Goal: Task Accomplishment & Management: Use online tool/utility

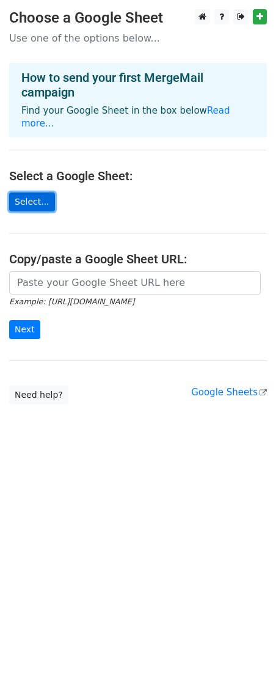
click at [37, 192] on link "Select..." at bounding box center [32, 201] width 46 height 19
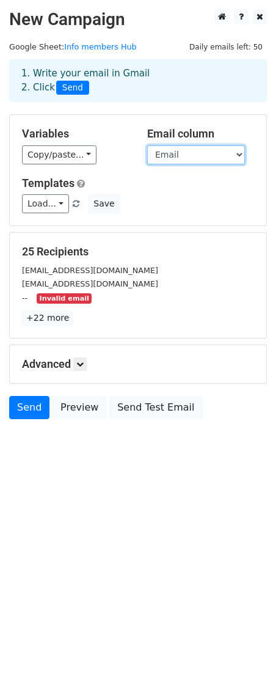
click at [195, 150] on select "Member Name Email Network Access Account Created Joined Network" at bounding box center [196, 154] width 98 height 19
click at [147, 145] on select "Member Name Email Network Access Account Created Joined Network" at bounding box center [196, 154] width 98 height 19
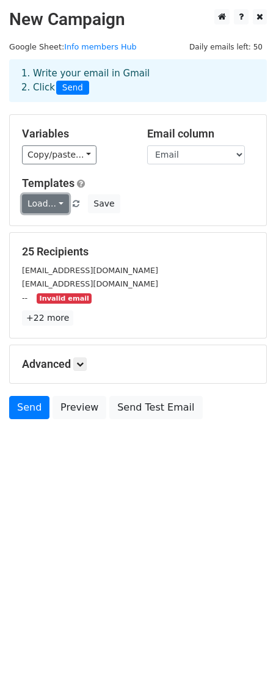
click at [41, 202] on link "Load..." at bounding box center [45, 203] width 47 height 19
click at [175, 201] on div "Load... No templates saved Save" at bounding box center [138, 203] width 250 height 19
click at [48, 317] on link "+22 more" at bounding box center [47, 317] width 51 height 15
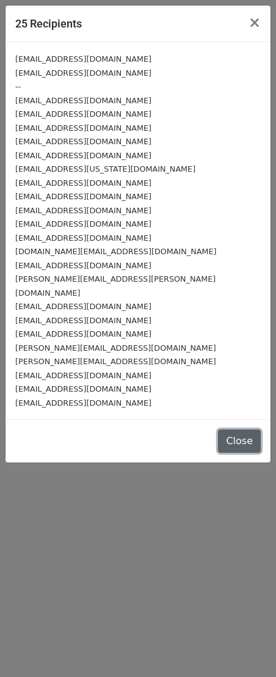
click at [238, 430] on button "Close" at bounding box center [239, 441] width 43 height 23
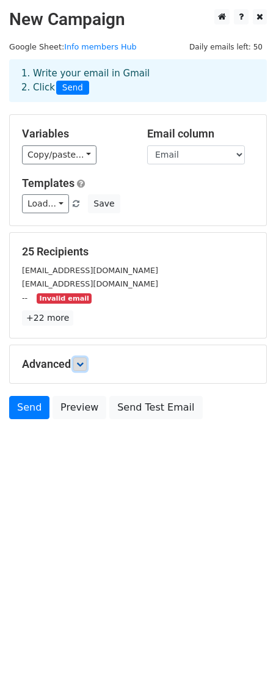
click at [81, 366] on link at bounding box center [79, 363] width 13 height 13
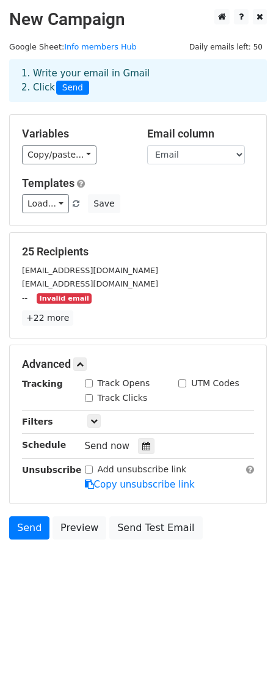
click at [89, 381] on input "Track Opens" at bounding box center [89, 383] width 8 height 8
checkbox input "true"
click at [87, 394] on input "Track Clicks" at bounding box center [89, 398] width 8 height 8
checkbox input "true"
click at [92, 418] on icon at bounding box center [93, 420] width 7 height 7
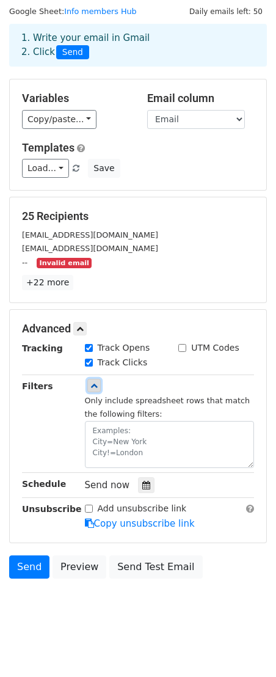
scroll to position [35, 0]
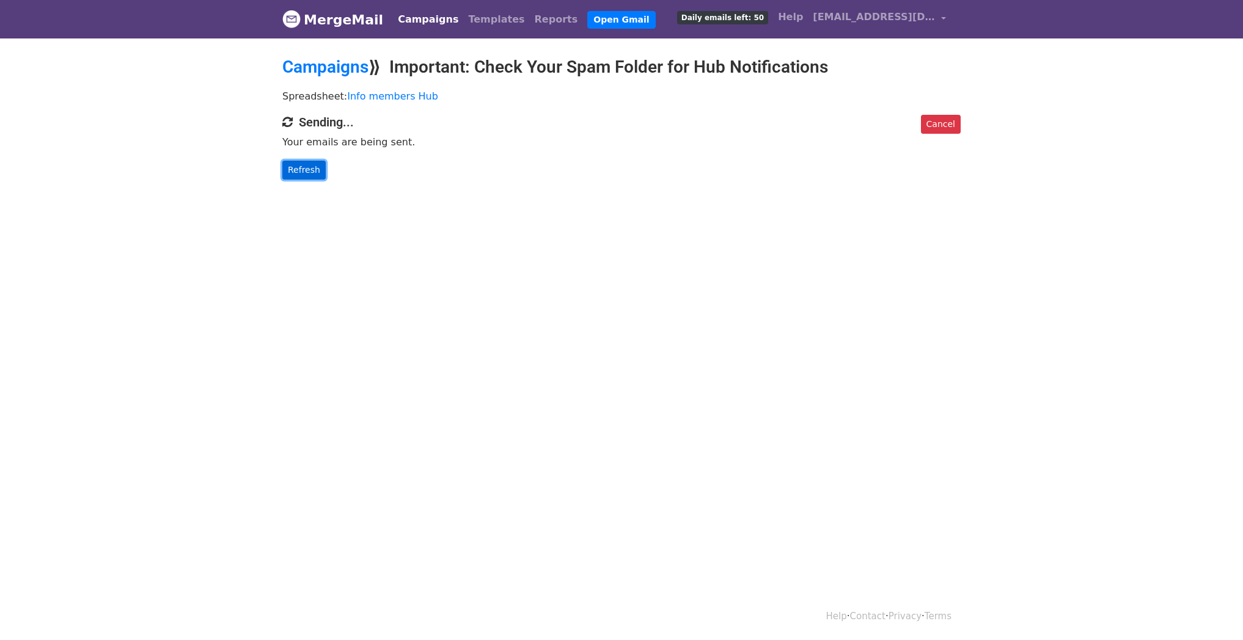
click at [296, 162] on link "Refresh" at bounding box center [303, 170] width 43 height 19
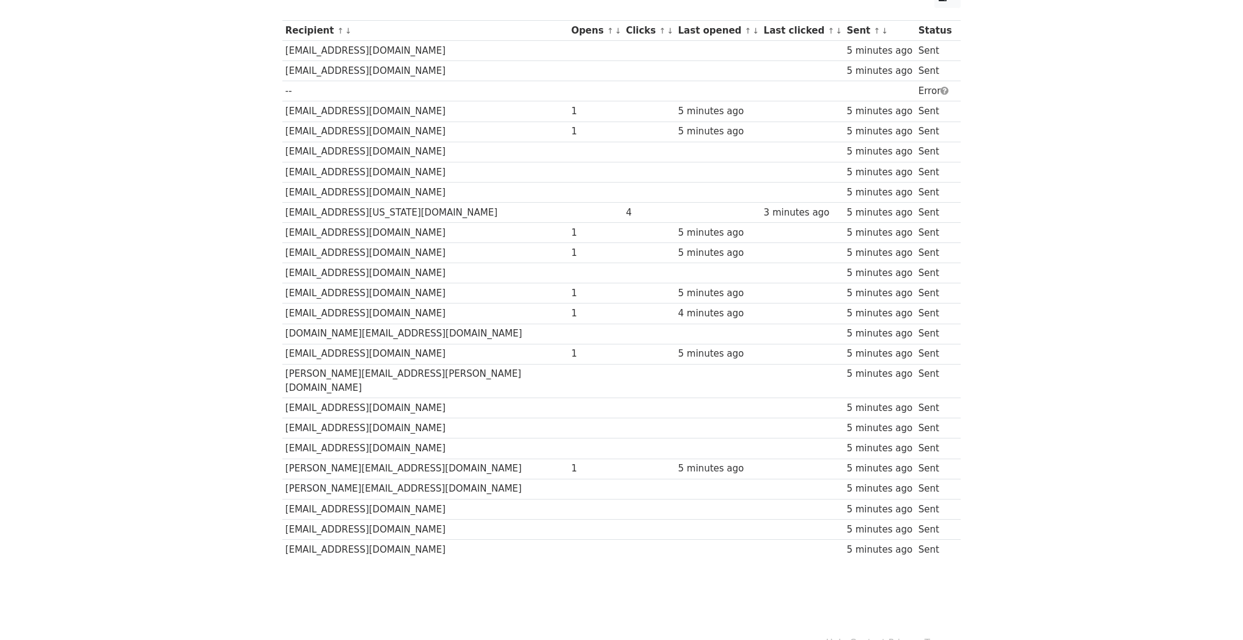
scroll to position [177, 0]
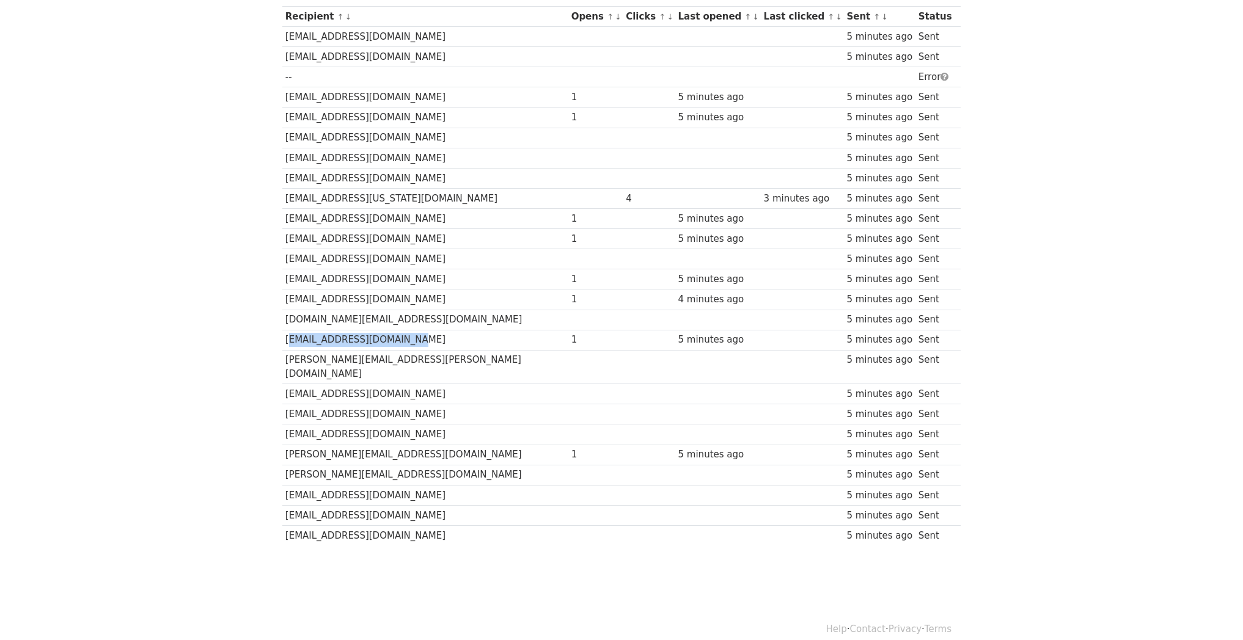
drag, startPoint x: 420, startPoint y: 342, endPoint x: 287, endPoint y: 342, distance: 133.2
click at [287, 342] on td "[EMAIL_ADDRESS][DOMAIN_NAME]" at bounding box center [425, 340] width 286 height 20
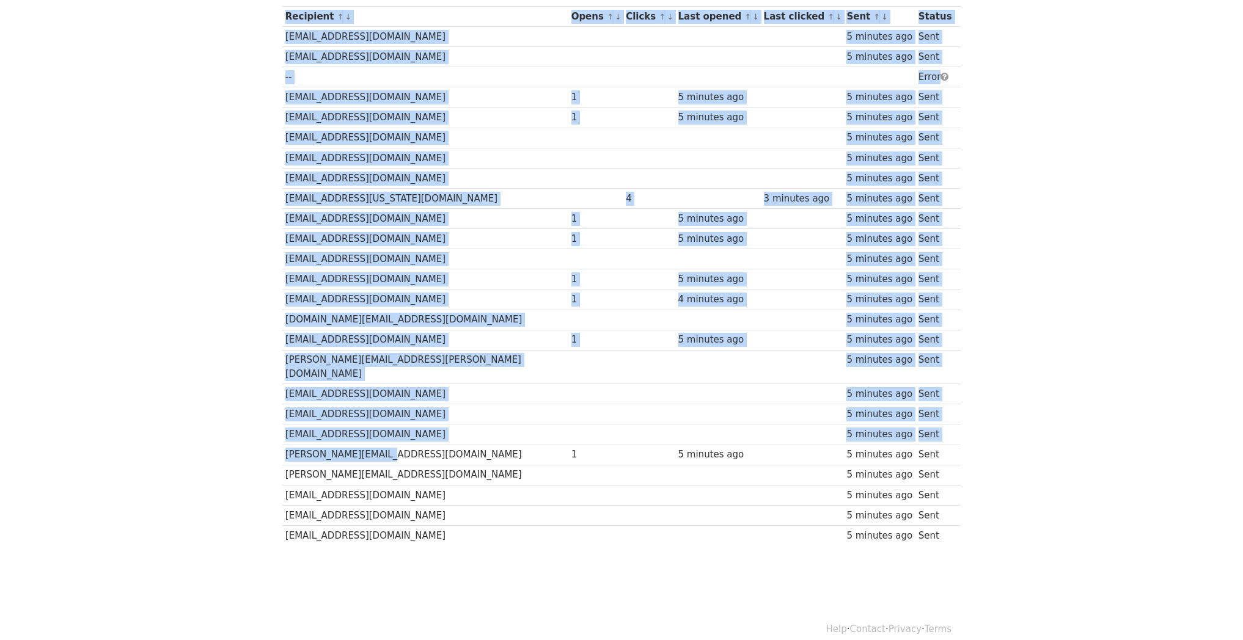
drag, startPoint x: 305, startPoint y: 439, endPoint x: 225, endPoint y: 435, distance: 80.2
click at [257, 438] on body "MergeMail Campaigns Templates Reports Open Gmail Daily emails left: 26 Help lae…" at bounding box center [621, 213] width 1243 height 781
click at [219, 435] on body "MergeMail Campaigns Templates Reports Open Gmail Daily emails left: 26 Help lae…" at bounding box center [621, 213] width 1243 height 781
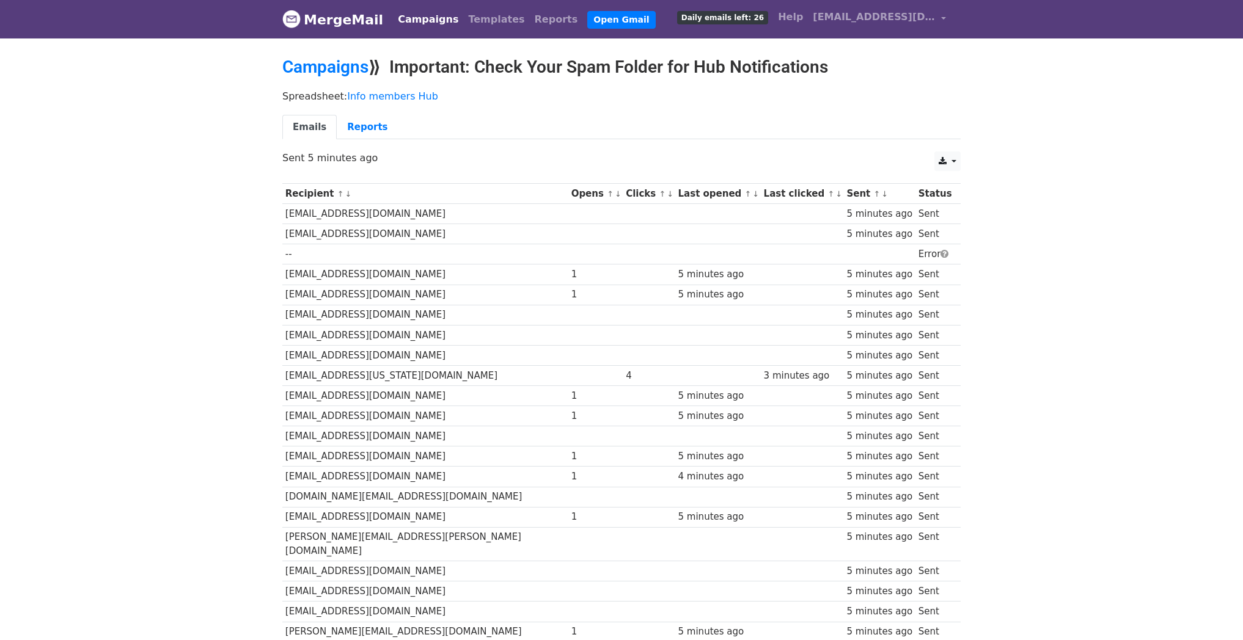
scroll to position [0, 0]
click at [364, 126] on link "Reports" at bounding box center [367, 127] width 61 height 25
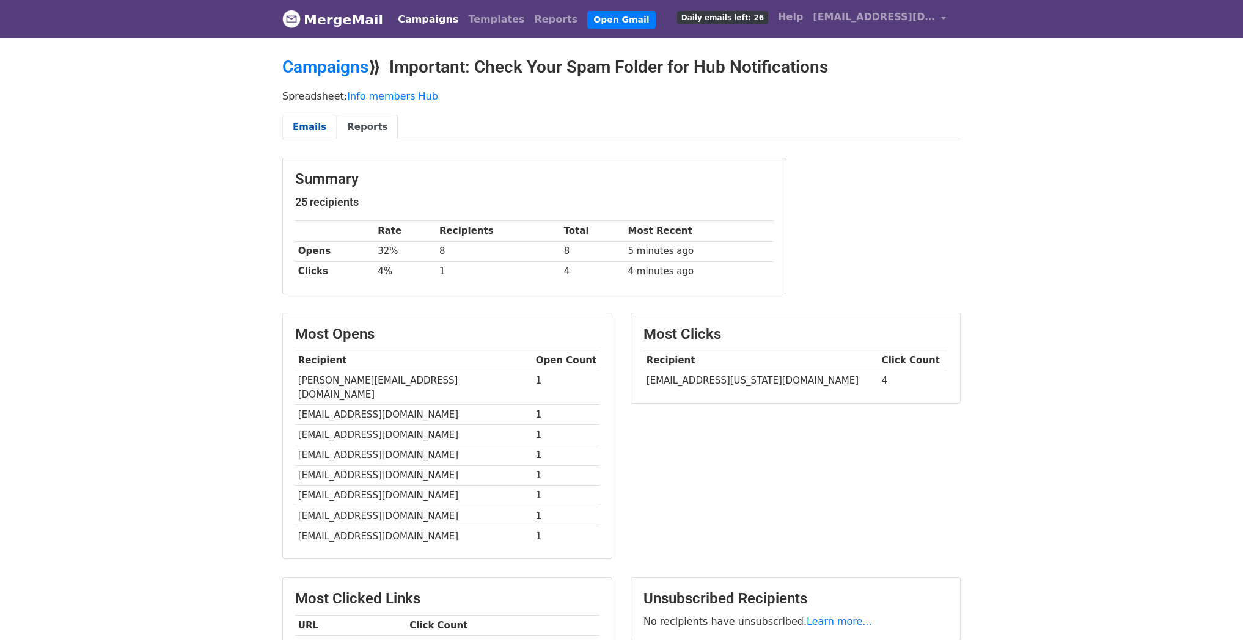
click at [308, 128] on link "Emails" at bounding box center [309, 127] width 54 height 25
